Goal: Find specific page/section: Find specific page/section

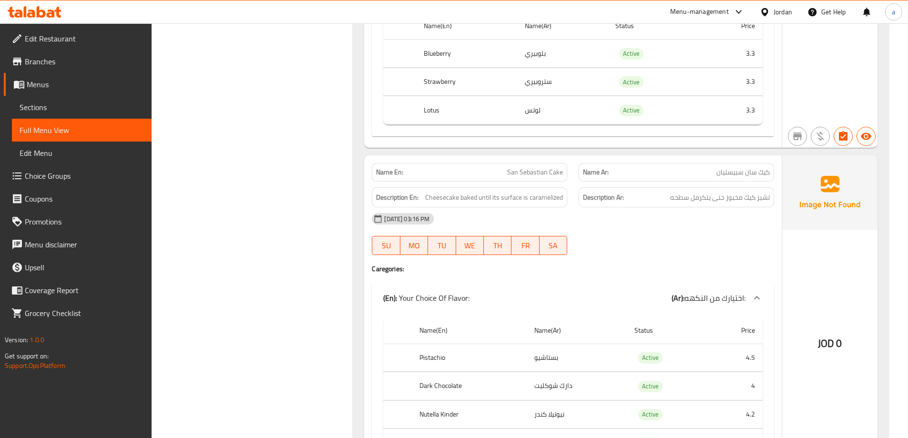
scroll to position [715, 0]
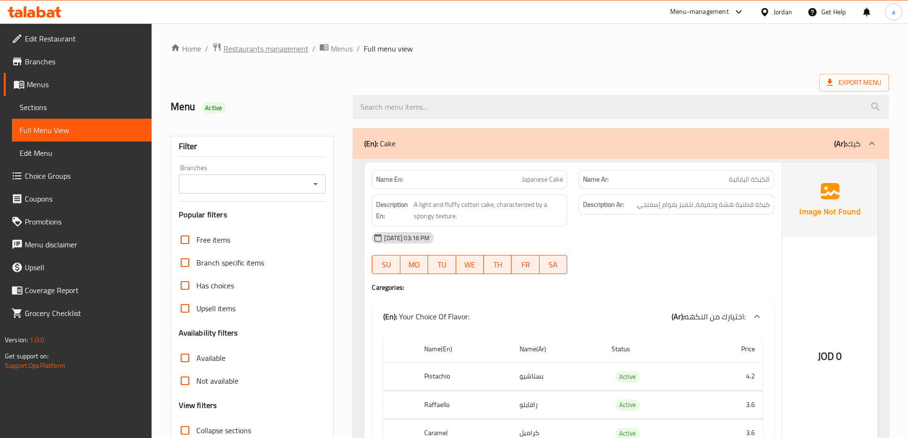
click at [270, 47] on span "Restaurants management" at bounding box center [266, 48] width 85 height 11
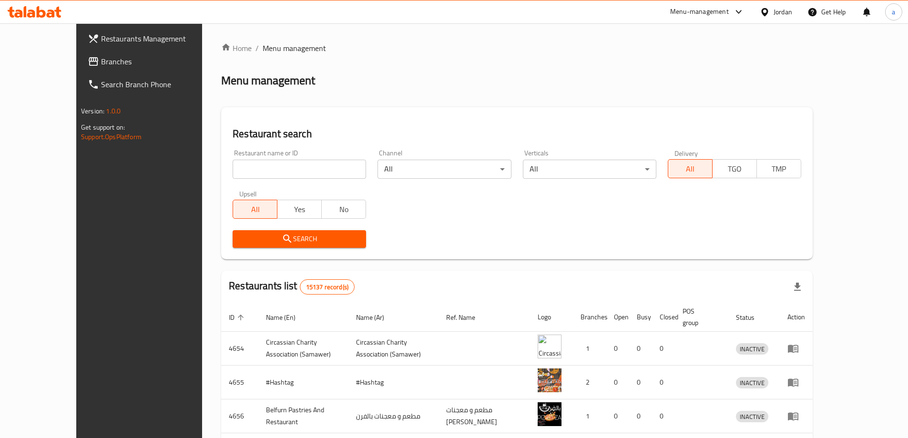
click at [778, 13] on div "Jordan" at bounding box center [783, 12] width 19 height 10
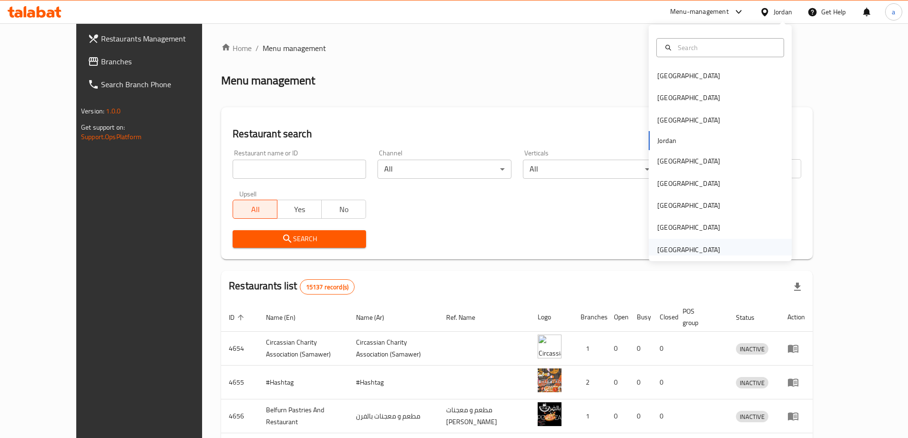
click at [677, 247] on div "[GEOGRAPHIC_DATA]" at bounding box center [688, 250] width 63 height 10
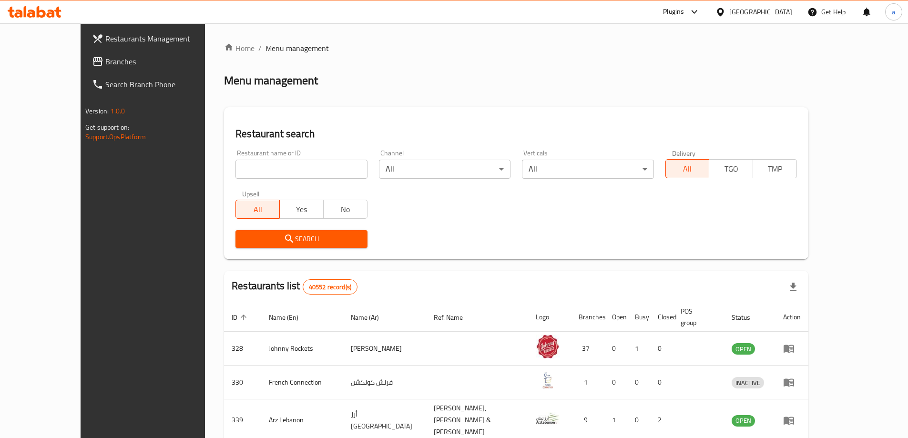
click at [105, 57] on span "Branches" at bounding box center [164, 61] width 119 height 11
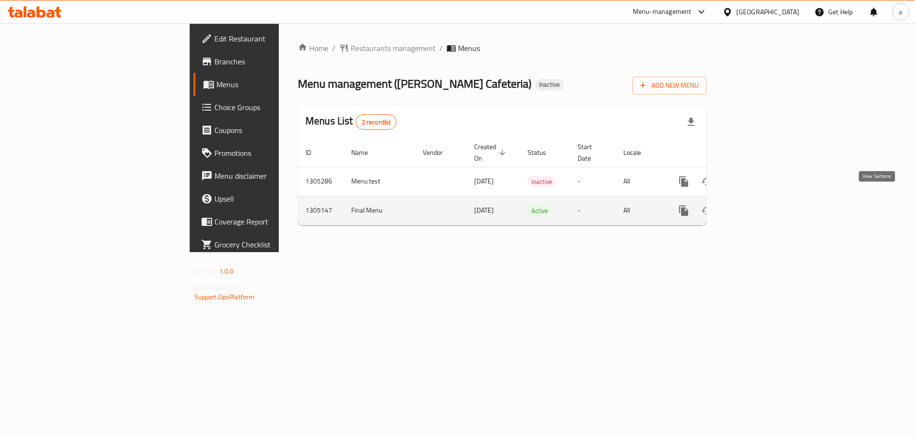
click at [764, 200] on link "enhanced table" at bounding box center [752, 210] width 23 height 23
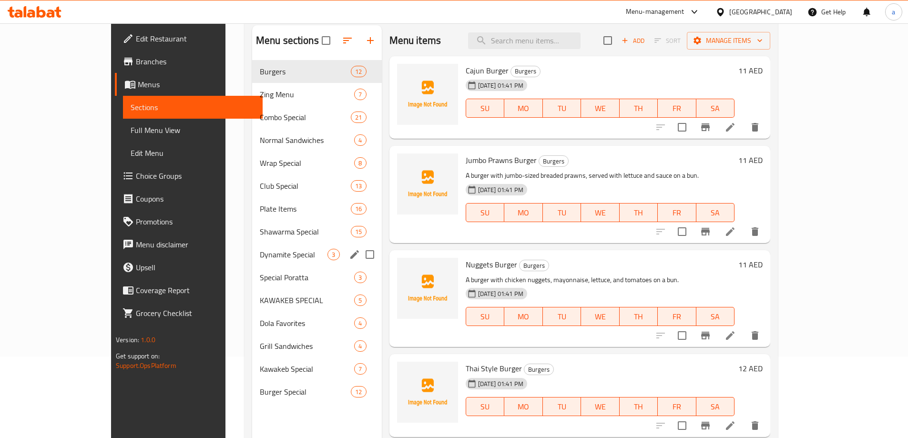
scroll to position [95, 0]
